Goal: Information Seeking & Learning: Learn about a topic

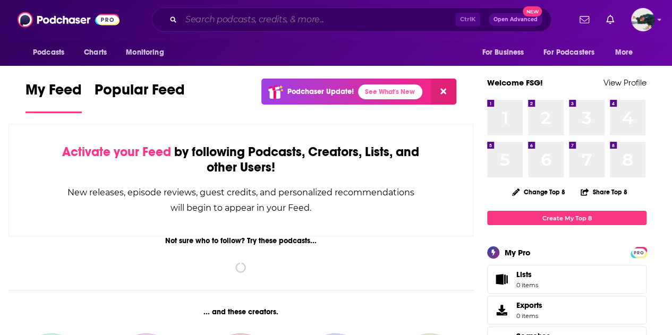
click at [254, 23] on input "Search podcasts, credits, & more..." at bounding box center [318, 19] width 274 height 17
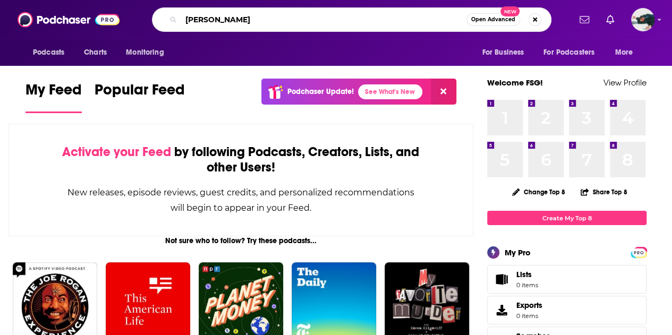
type input "[PERSON_NAME]"
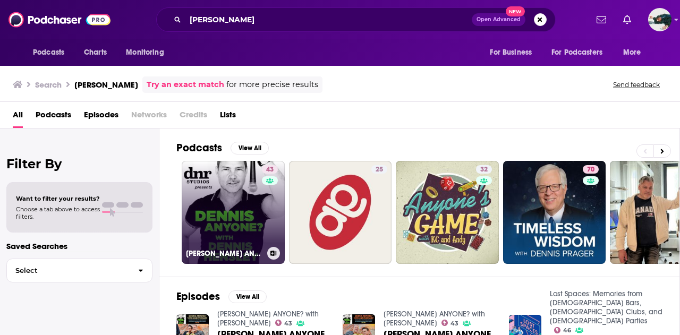
click at [227, 193] on link "43 [PERSON_NAME] ANYONE? with [PERSON_NAME]" at bounding box center [233, 212] width 103 height 103
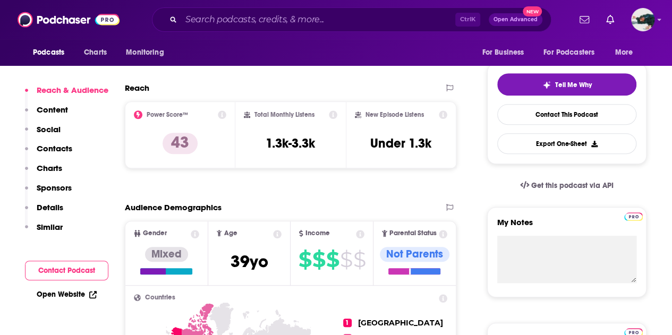
scroll to position [224, 0]
